Goal: Information Seeking & Learning: Learn about a topic

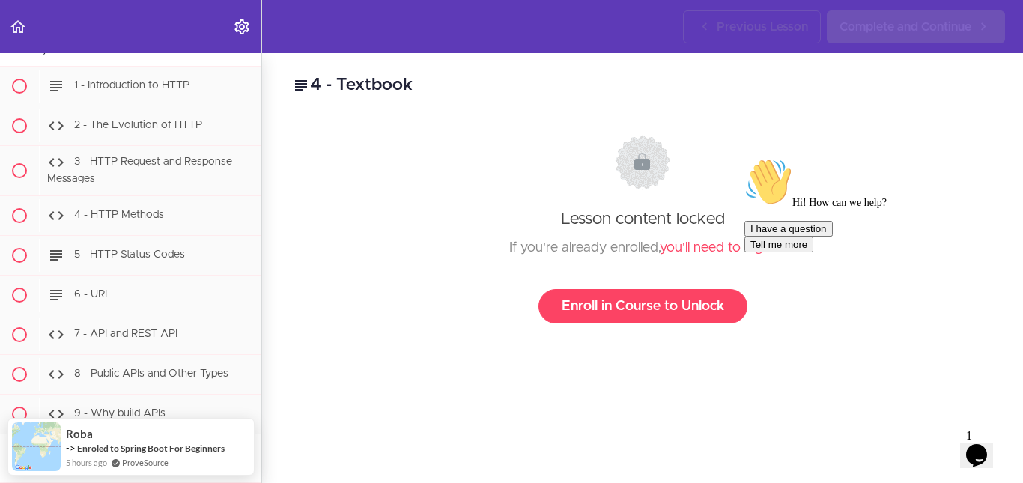
scroll to position [1520, 0]
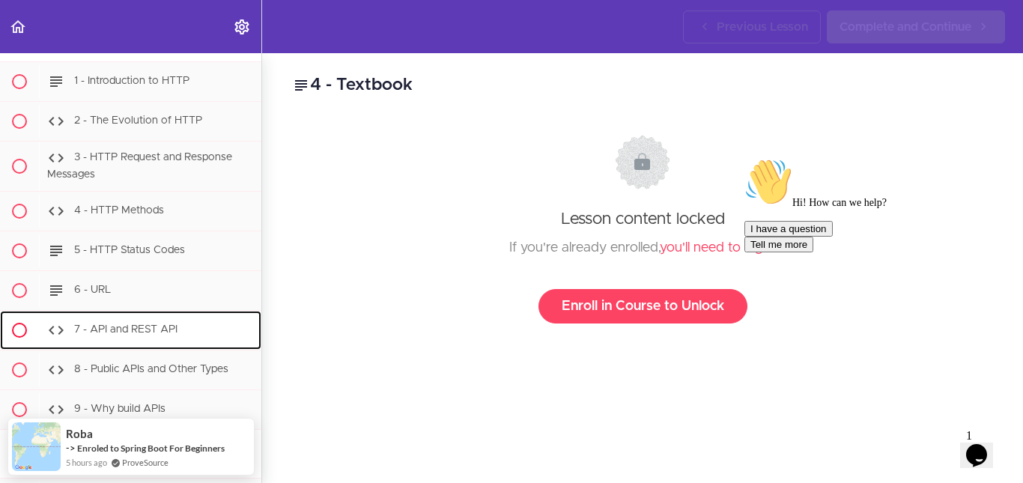
click at [174, 347] on div "7 - API and REST API" at bounding box center [150, 330] width 223 height 33
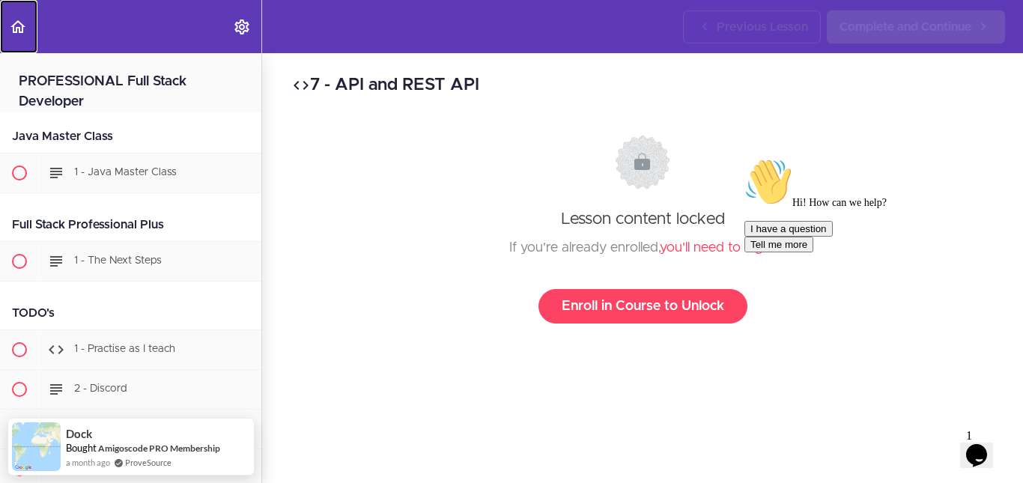
click at [24, 32] on icon "Back to course curriculum" at bounding box center [18, 27] width 18 height 18
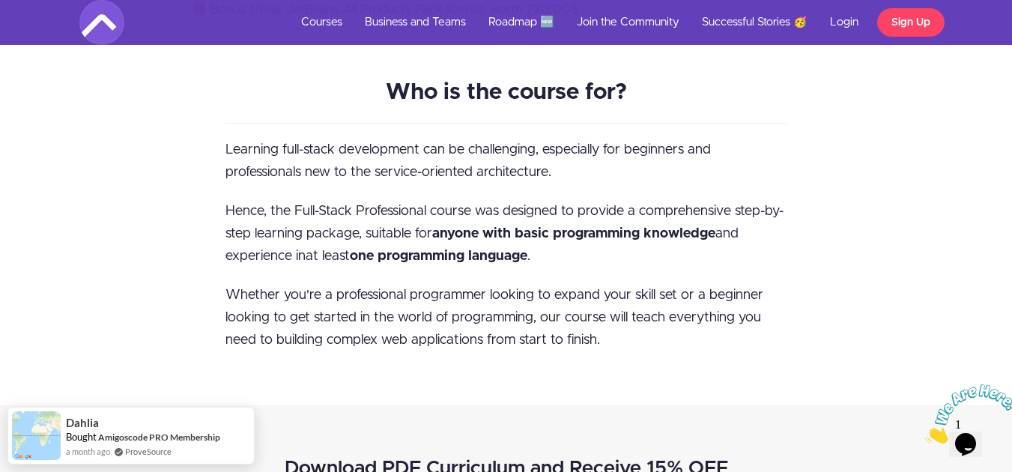
scroll to position [1723, 0]
